Goal: Task Accomplishment & Management: Use online tool/utility

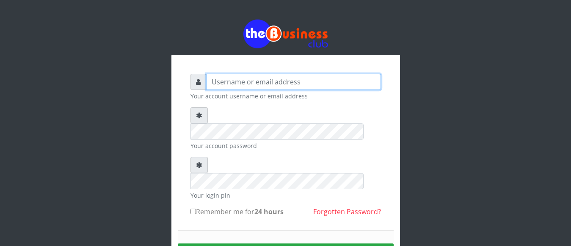
type input "[EMAIL_ADDRESS][DOMAIN_NAME]"
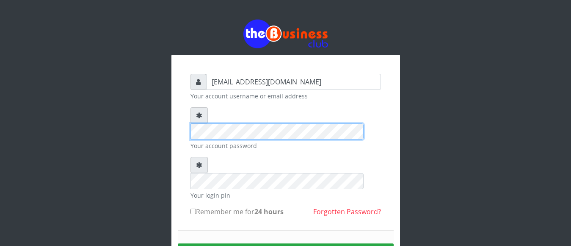
click at [155, 116] on div "[EMAIL_ADDRESS][DOMAIN_NAME] Your account username or email address Your accoun…" at bounding box center [285, 166] width 483 height 332
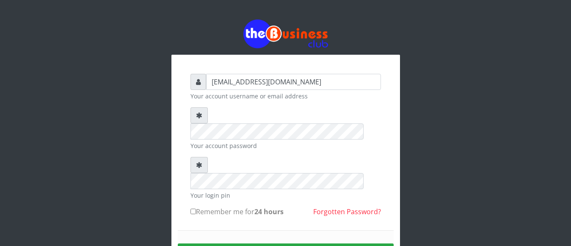
click at [191, 208] on input "Remember me for 24 hours" at bounding box center [194, 211] width 6 height 6
checkbox input "true"
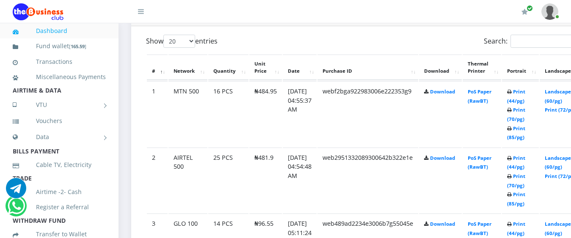
scroll to position [466, 0]
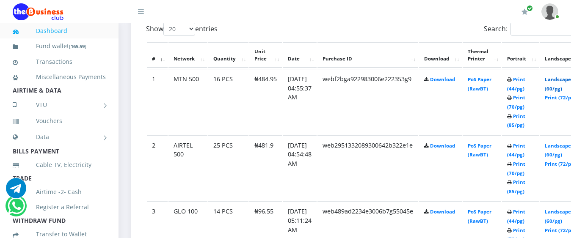
click at [566, 76] on link "Landscape (60/pg)" at bounding box center [558, 84] width 26 height 16
click at [561, 143] on link "Landscape (60/pg)" at bounding box center [558, 151] width 26 height 16
